Goal: Information Seeking & Learning: Learn about a topic

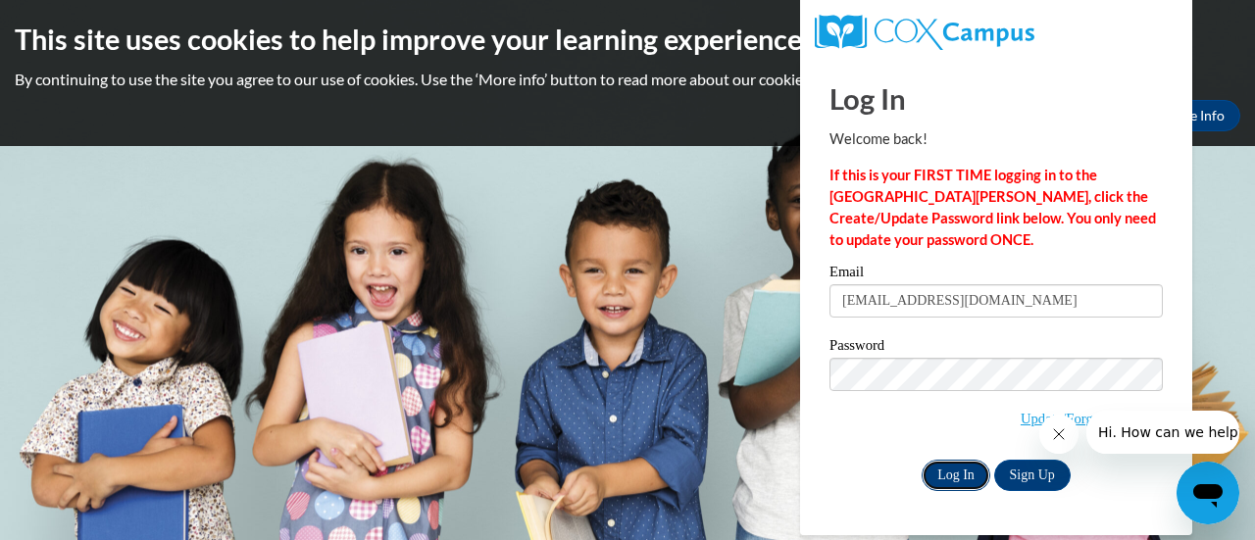
click at [960, 479] on input "Log In" at bounding box center [955, 475] width 69 height 31
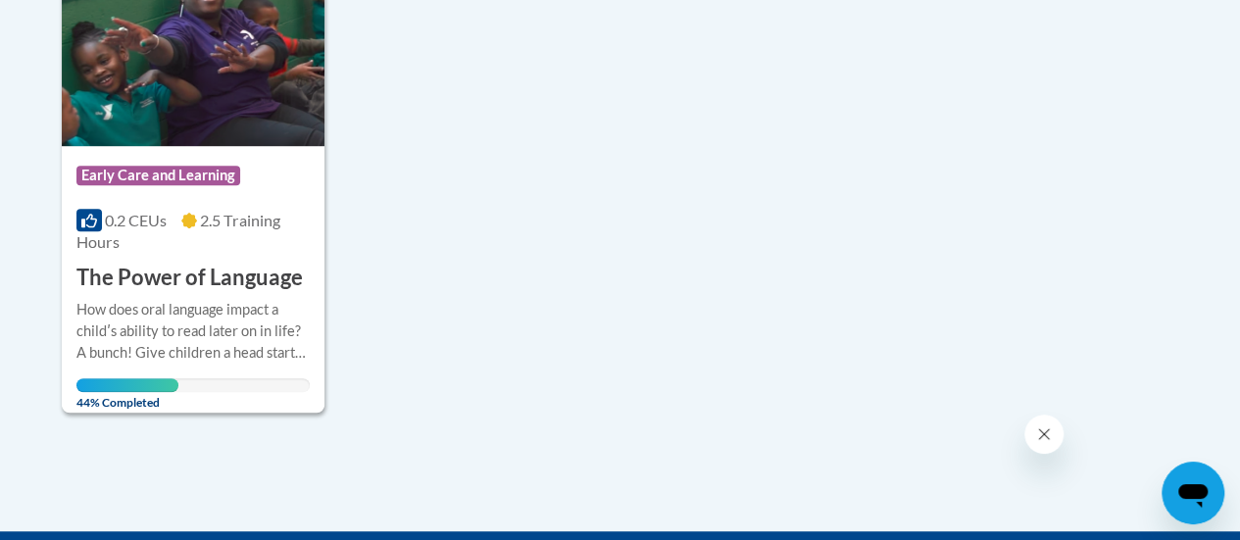
scroll to position [572, 0]
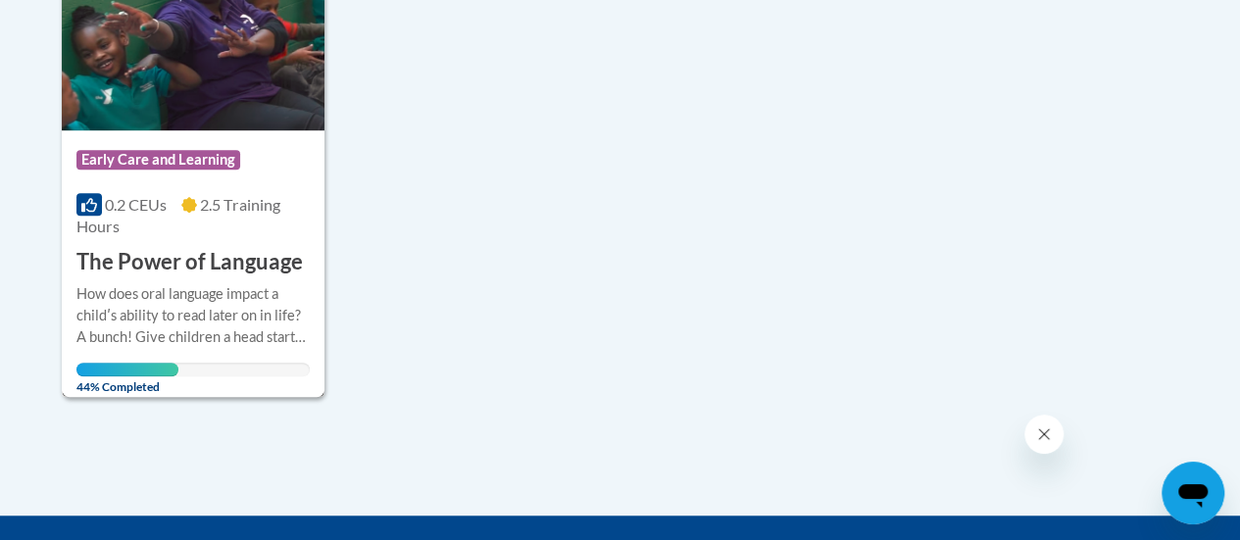
click at [284, 295] on div "How does oral language impact a childʹs ability to read later on in life? A bun…" at bounding box center [192, 315] width 233 height 65
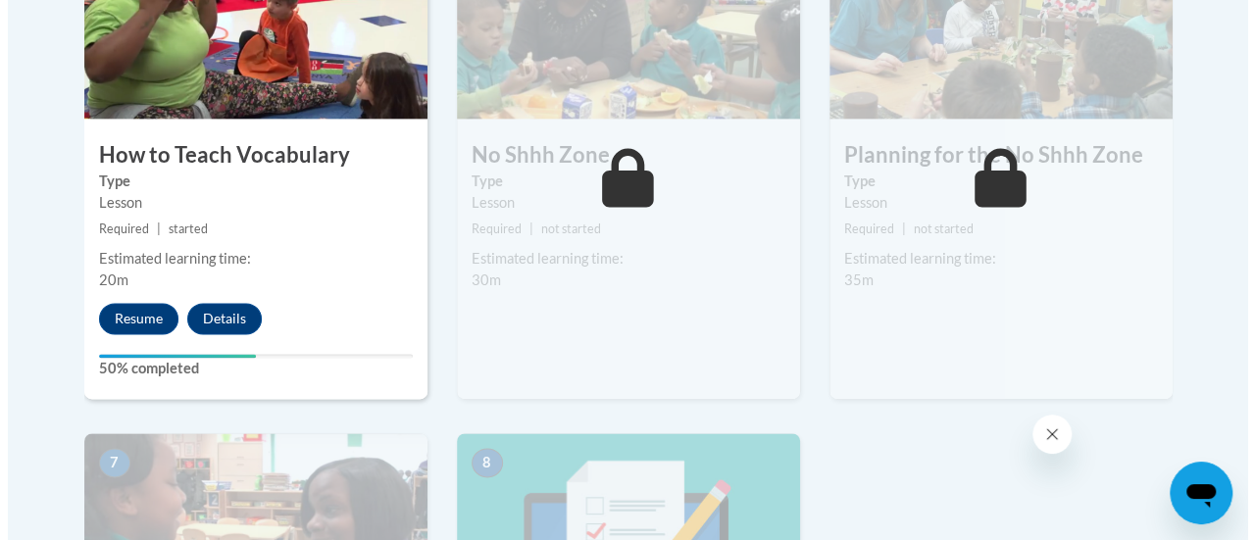
scroll to position [1293, 0]
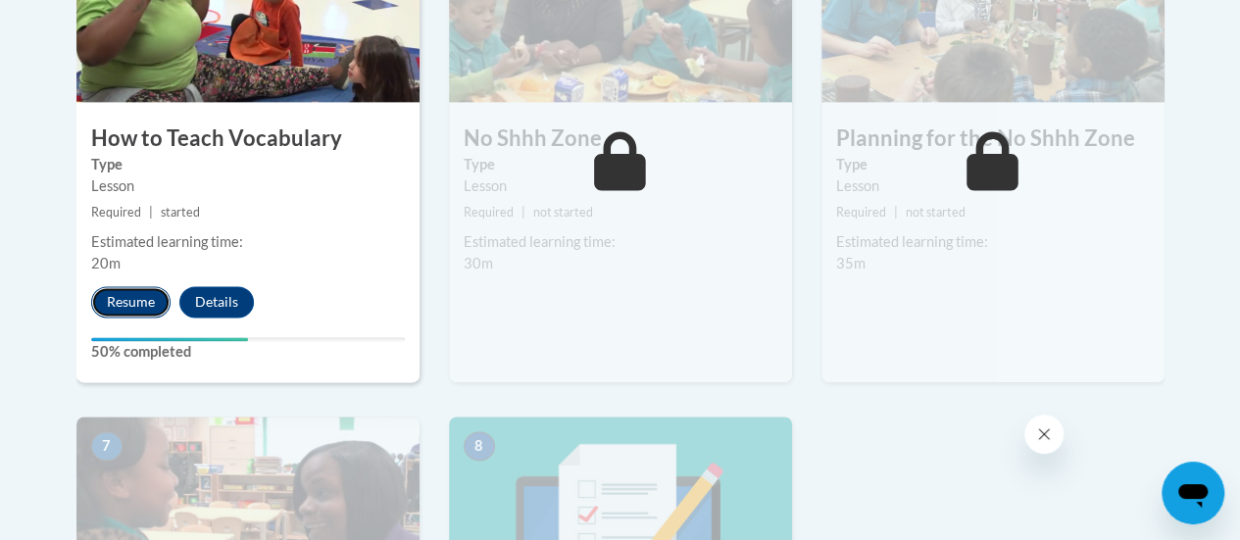
click at [131, 299] on button "Resume" at bounding box center [130, 301] width 79 height 31
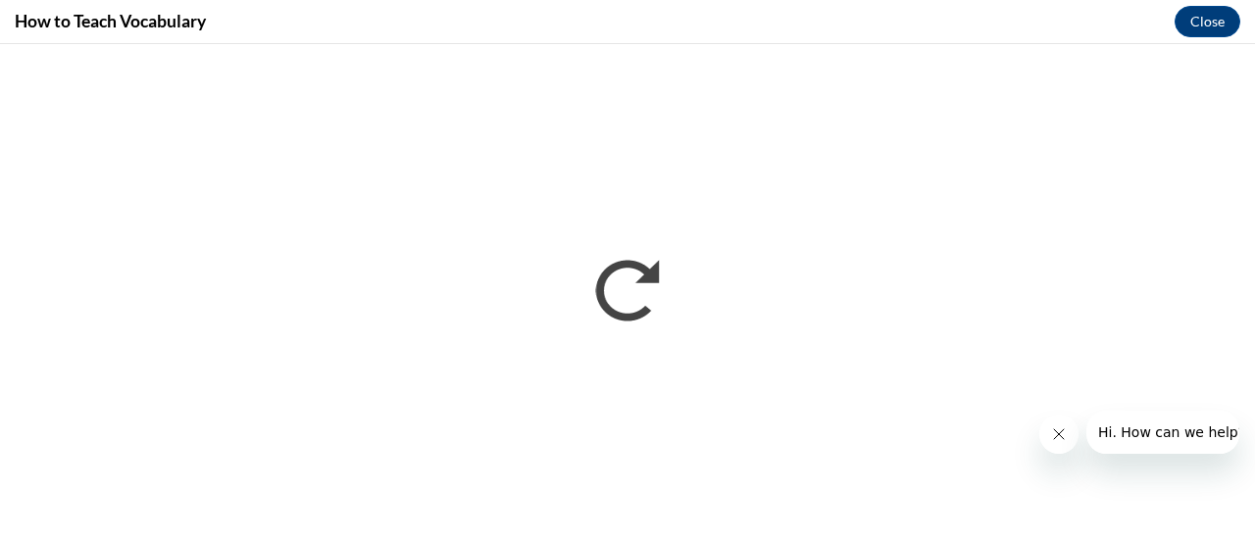
scroll to position [0, 0]
click at [1063, 442] on button "Close message from company" at bounding box center [1057, 434] width 39 height 39
